Goal: Find specific page/section: Find specific page/section

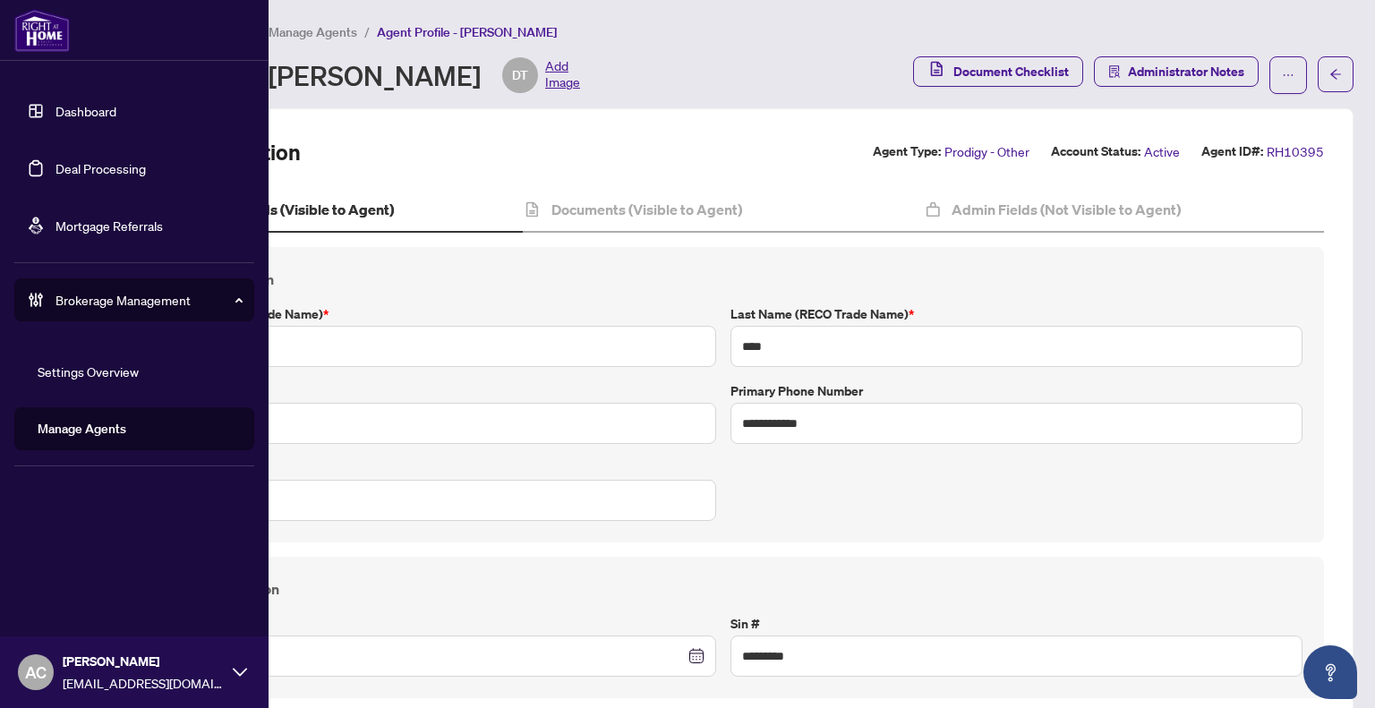
click at [107, 303] on span "Brokerage Management" at bounding box center [148, 300] width 186 height 20
click at [55, 115] on link "Dashboard" at bounding box center [85, 111] width 61 height 16
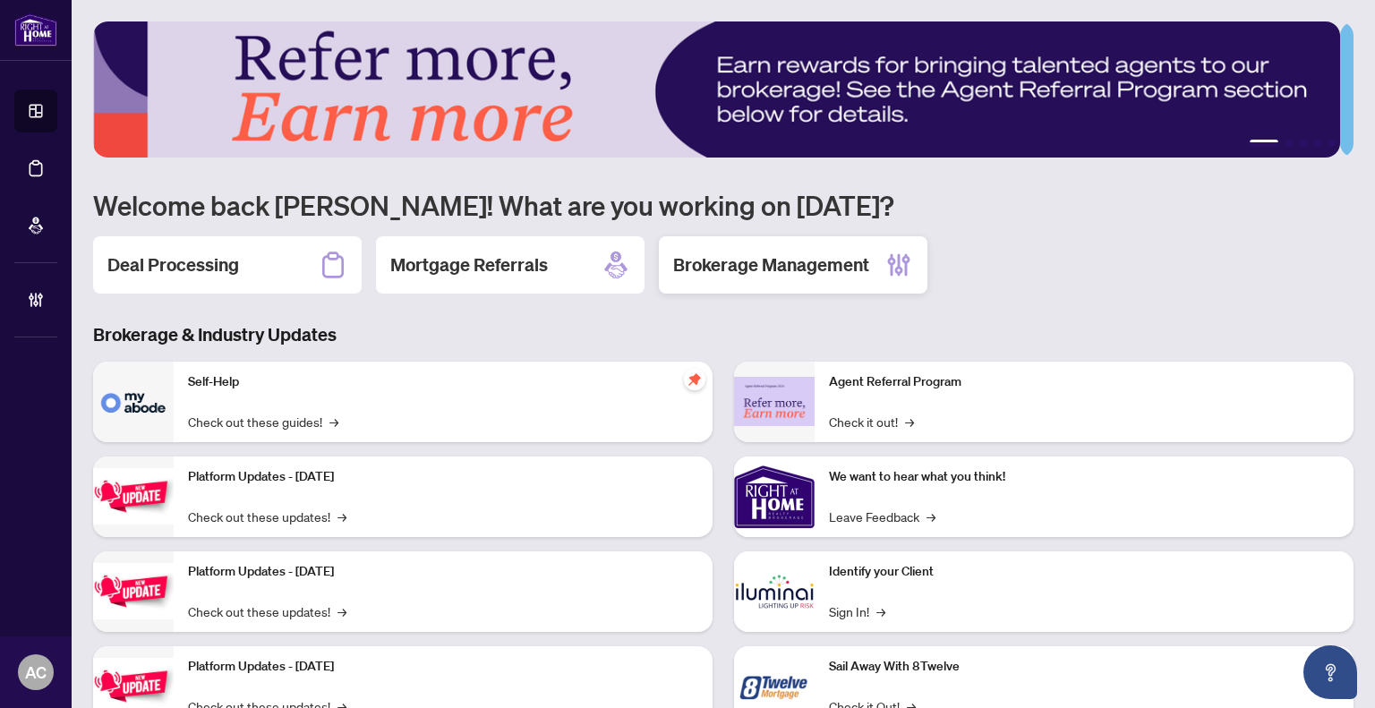
click at [790, 260] on h2 "Brokerage Management" at bounding box center [771, 264] width 196 height 25
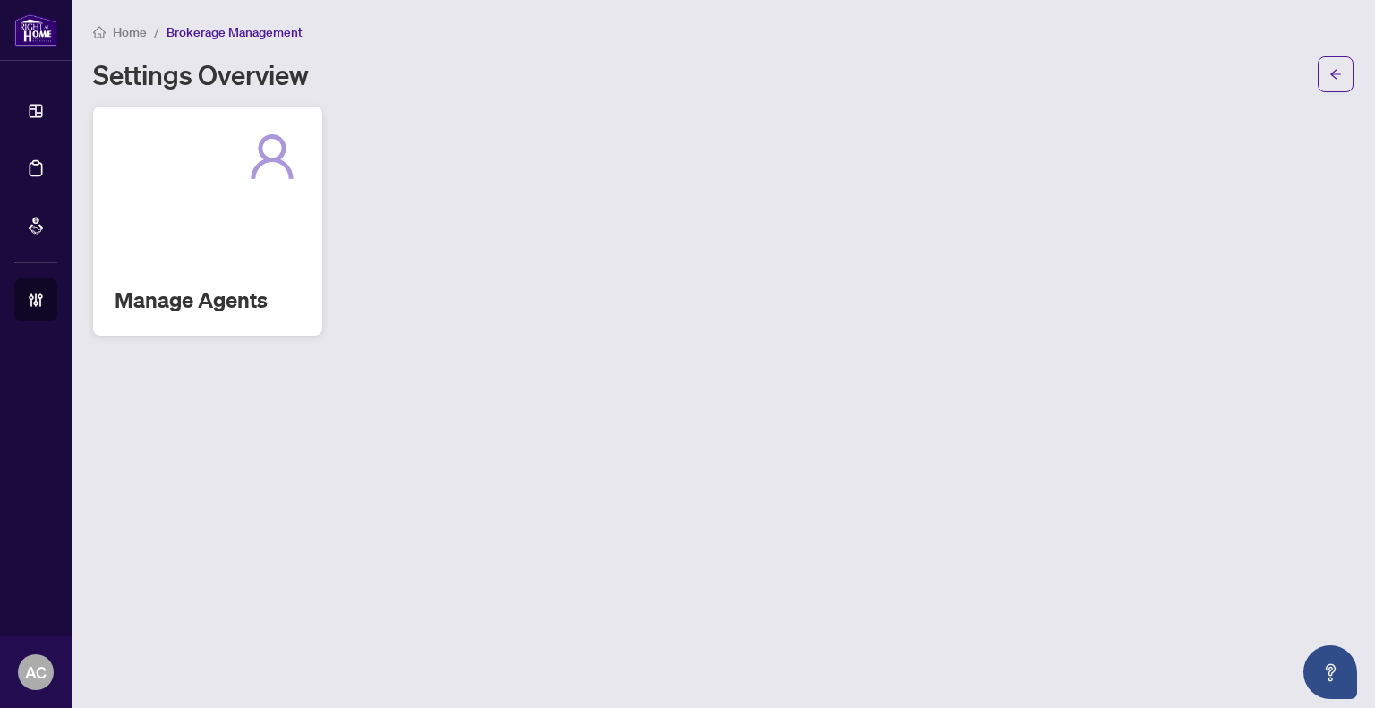
click at [225, 239] on div "Manage Agents" at bounding box center [207, 221] width 229 height 229
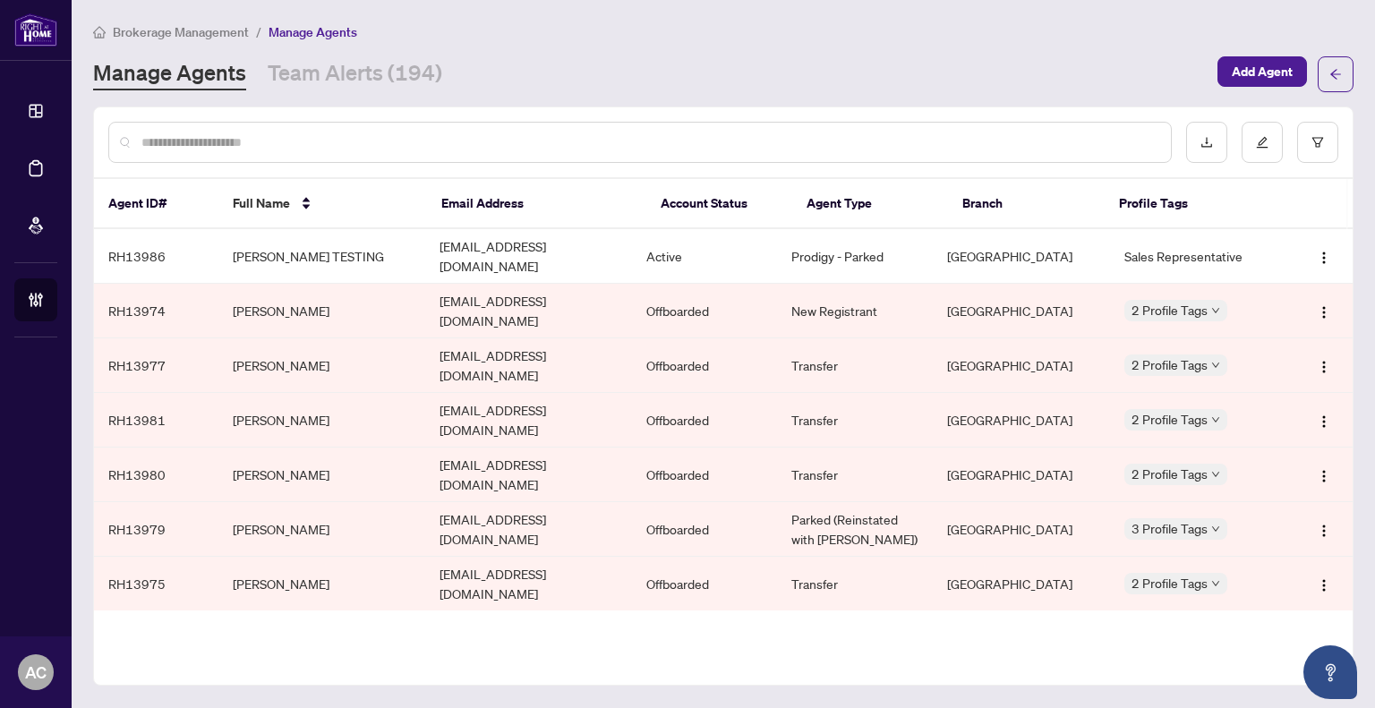
click at [435, 139] on input "text" at bounding box center [648, 142] width 1015 height 20
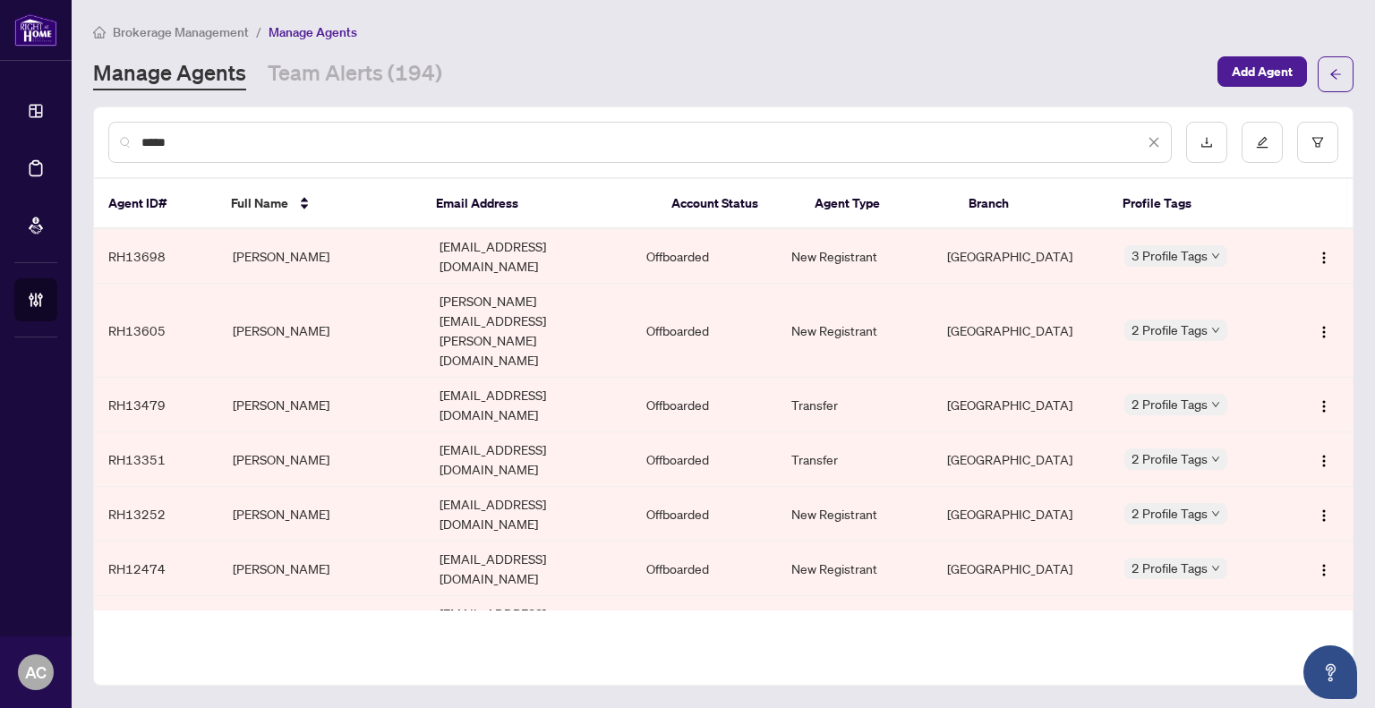
type input "*****"
click at [320, 651] on td "[PERSON_NAME]" at bounding box center [321, 678] width 207 height 55
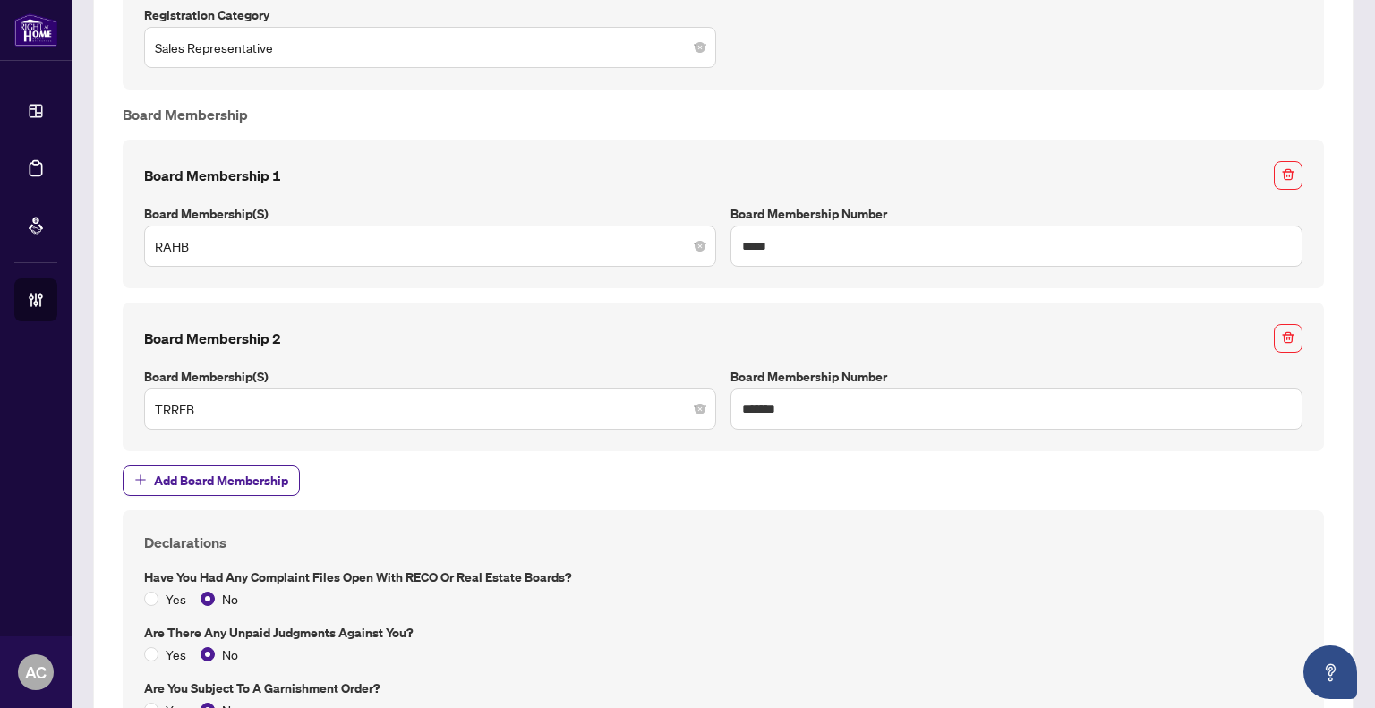
scroll to position [1473, 0]
